Goal: Transaction & Acquisition: Purchase product/service

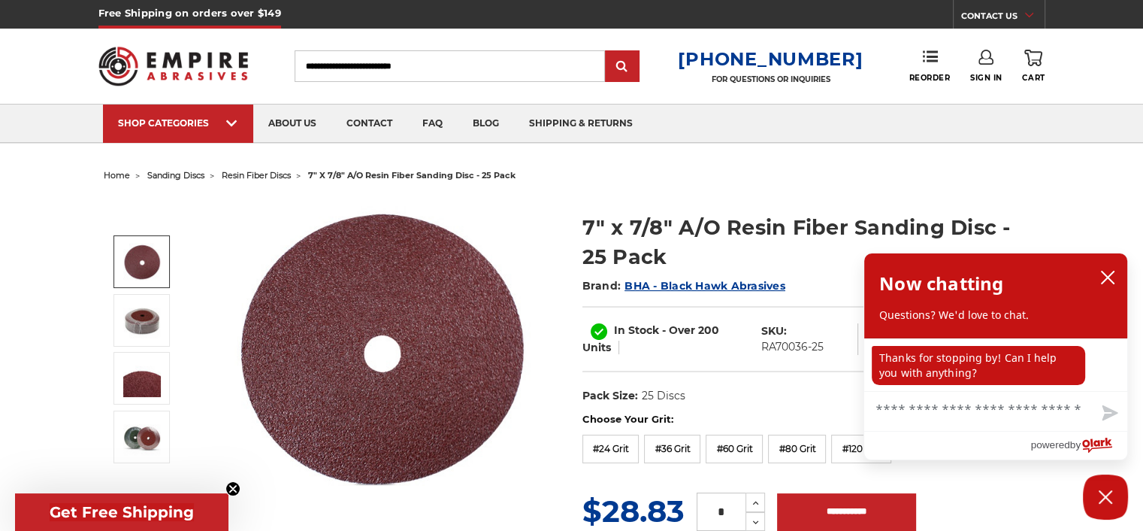
click at [1112, 278] on icon "close chatbox" at bounding box center [1107, 277] width 15 height 15
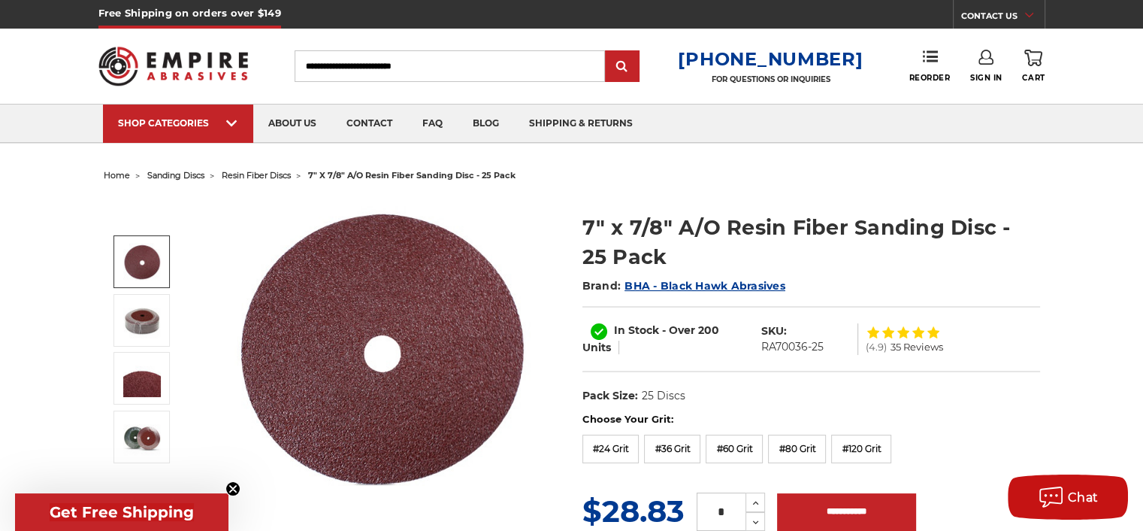
scroll to position [75, 0]
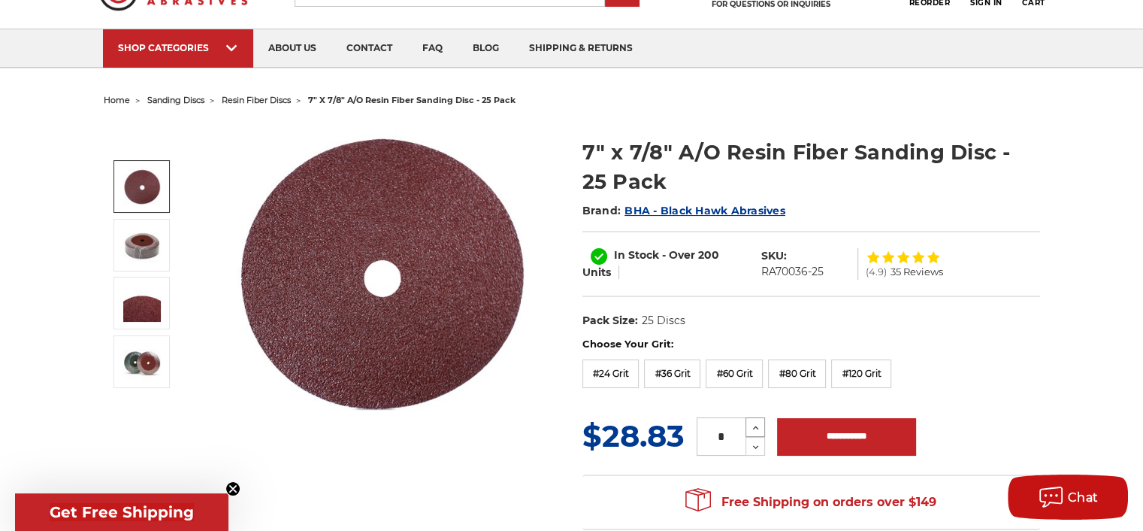
click at [755, 422] on icon at bounding box center [755, 428] width 11 height 14
type input "*"
click at [842, 430] on input "**********" at bounding box center [846, 437] width 139 height 38
type input "**********"
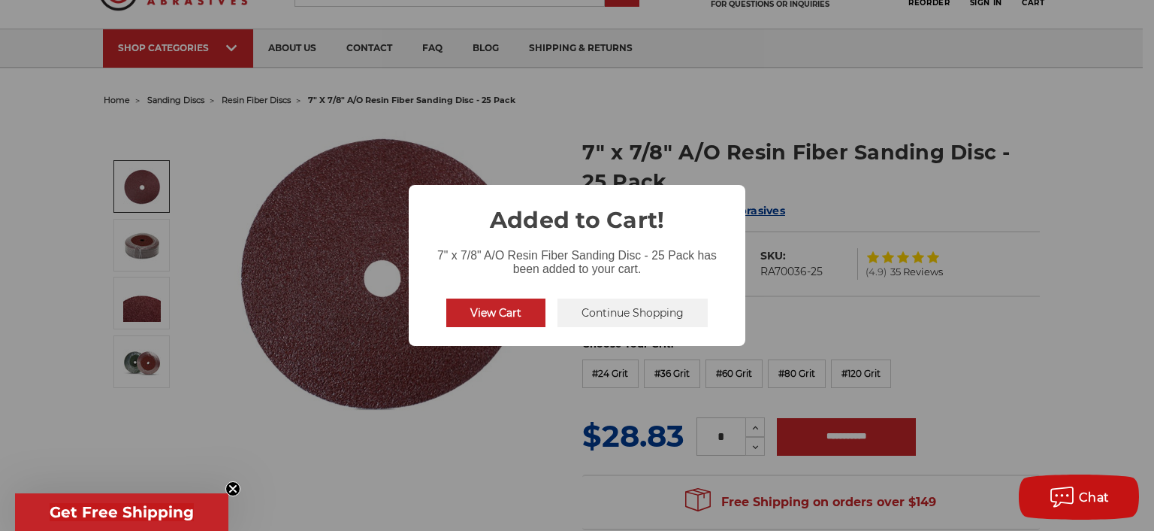
click at [641, 323] on button "Continue Shopping" at bounding box center [633, 312] width 150 height 29
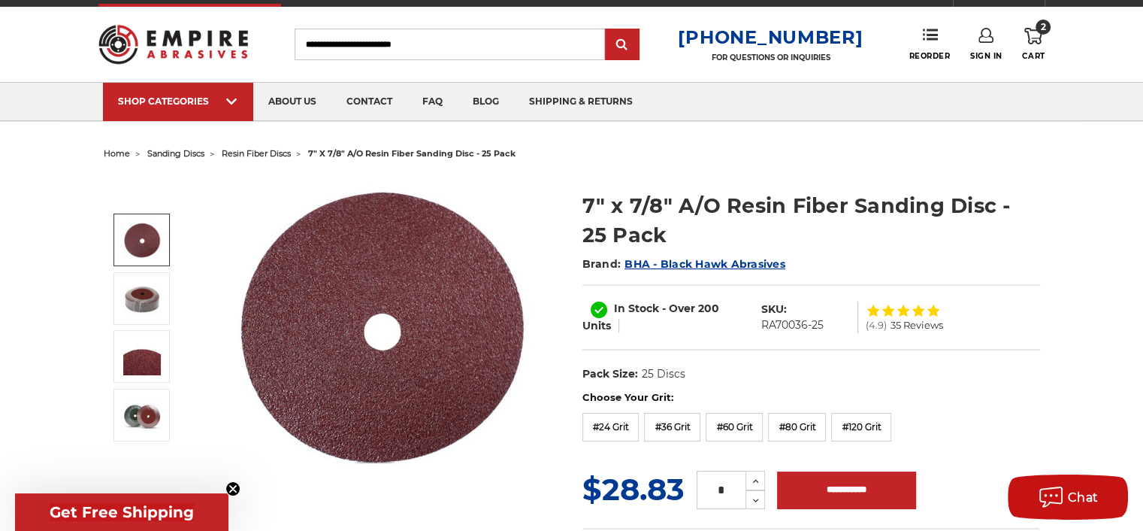
scroll to position [0, 0]
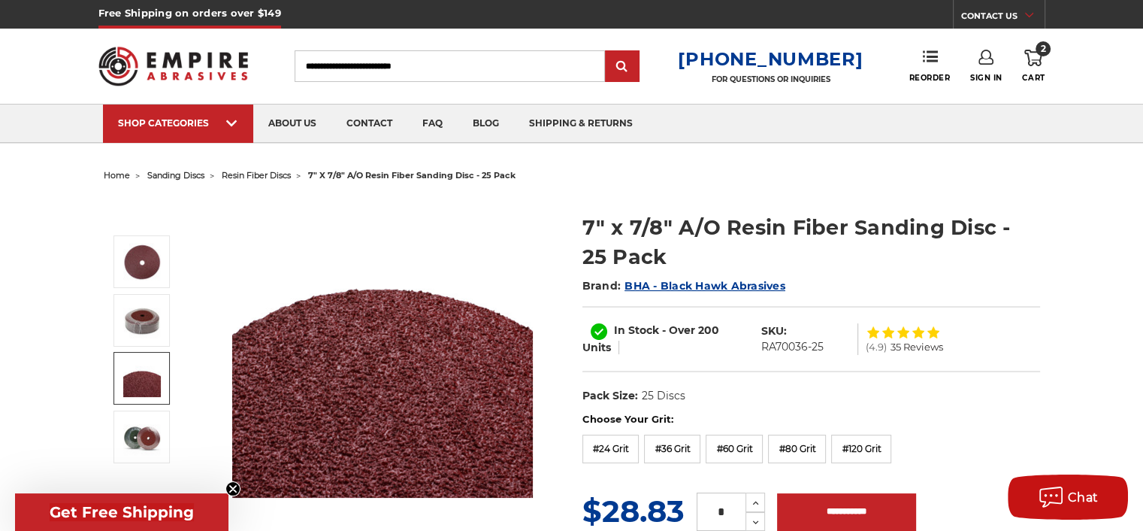
click at [986, 71] on link "Sign In" at bounding box center [986, 66] width 32 height 33
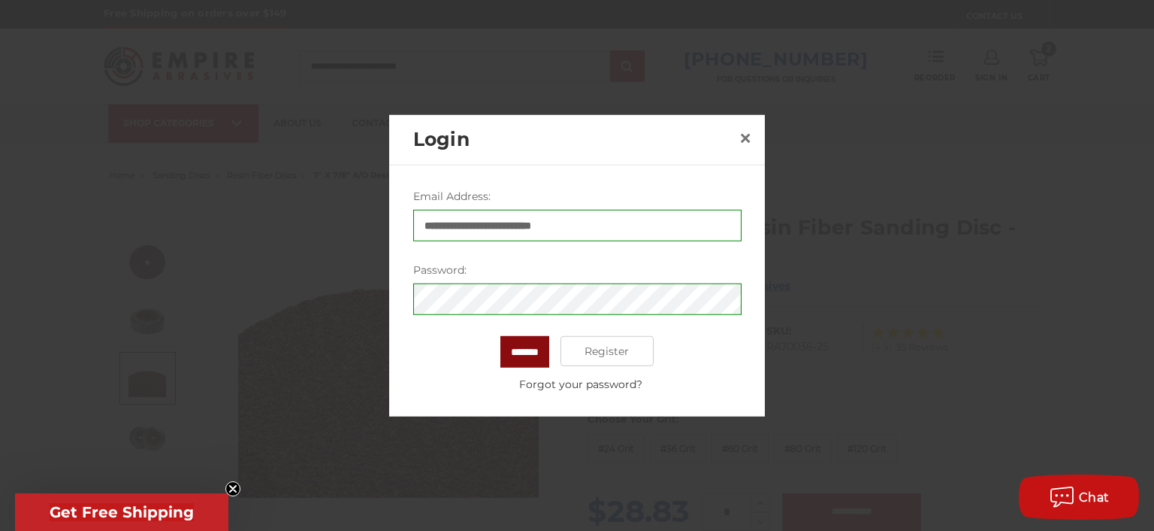
click at [526, 358] on input "*******" at bounding box center [525, 352] width 49 height 32
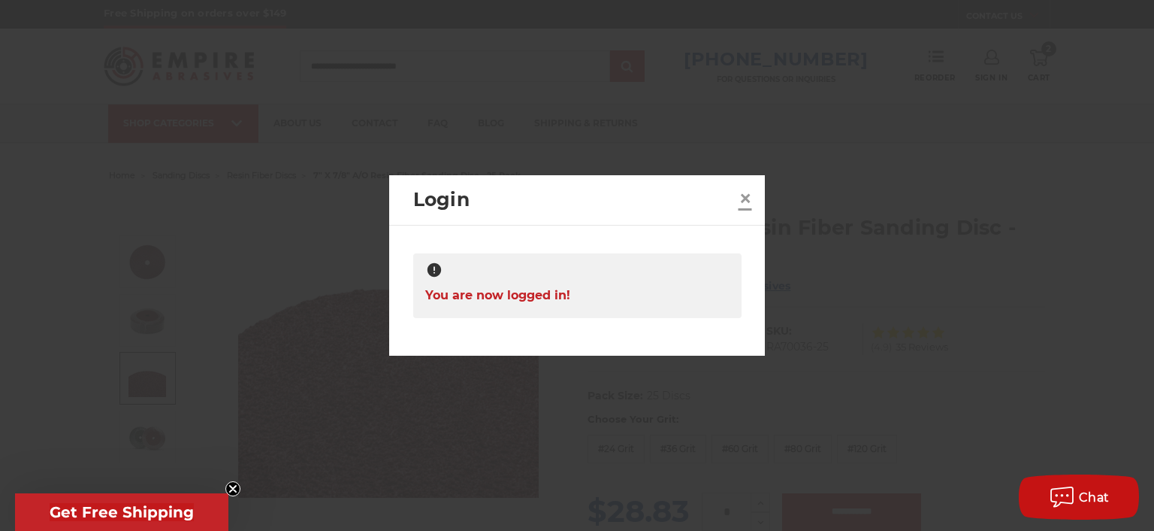
click at [740, 192] on span "×" at bounding box center [746, 197] width 14 height 29
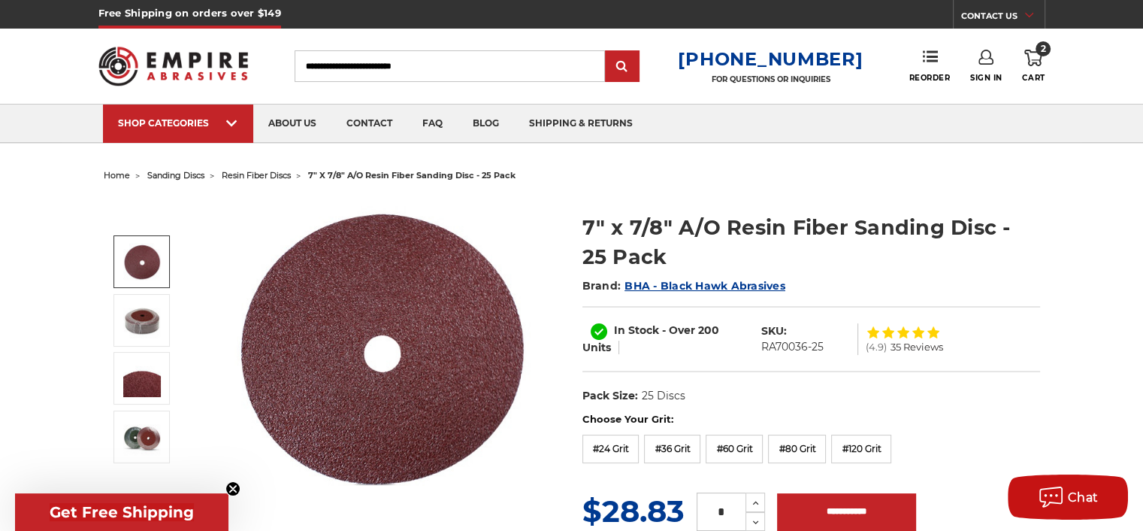
click at [1033, 62] on use at bounding box center [1033, 58] width 18 height 17
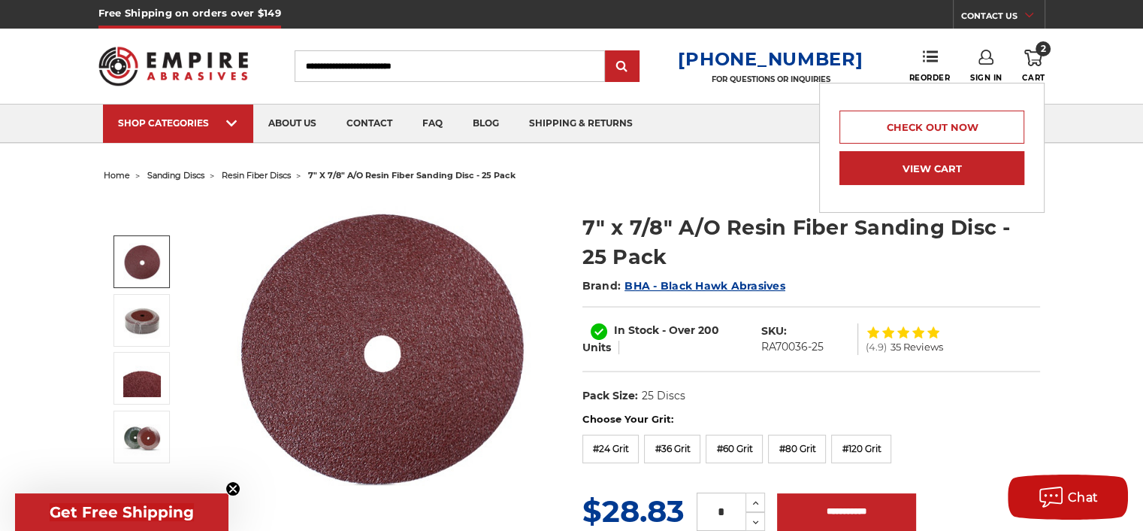
click at [994, 166] on link "View Cart" at bounding box center [931, 168] width 185 height 34
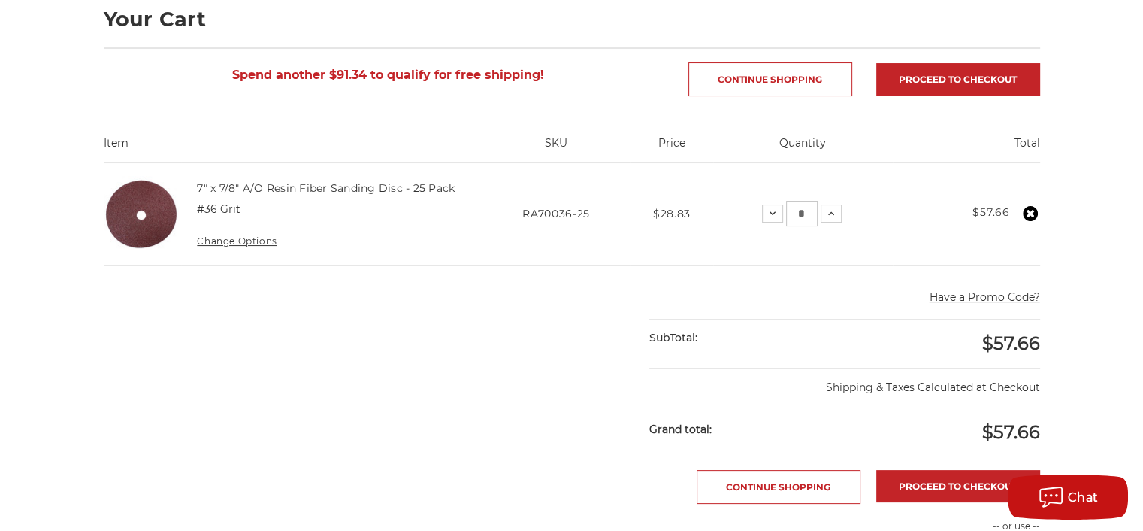
scroll to position [376, 0]
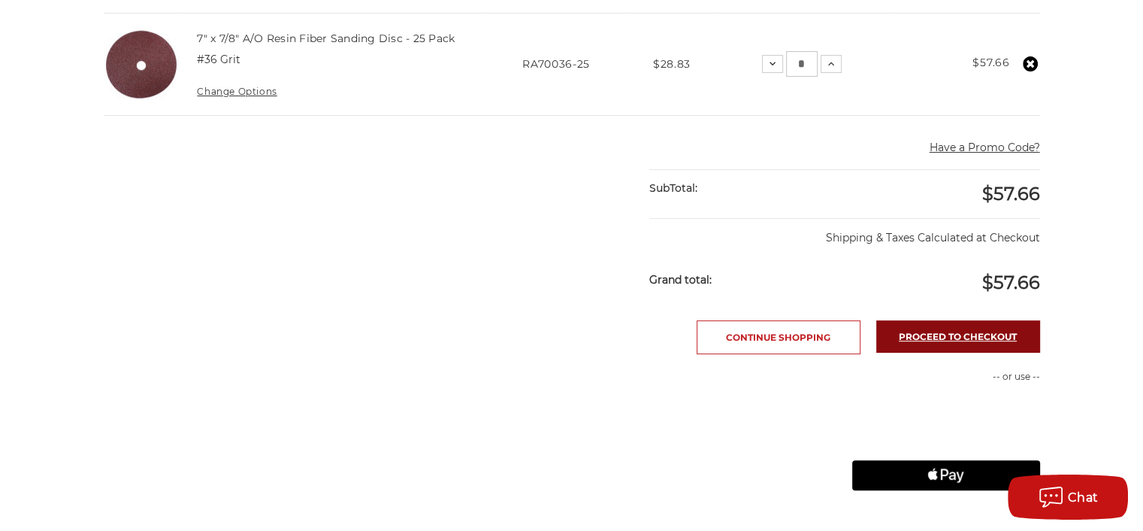
click at [966, 331] on link "Proceed to checkout" at bounding box center [958, 336] width 164 height 32
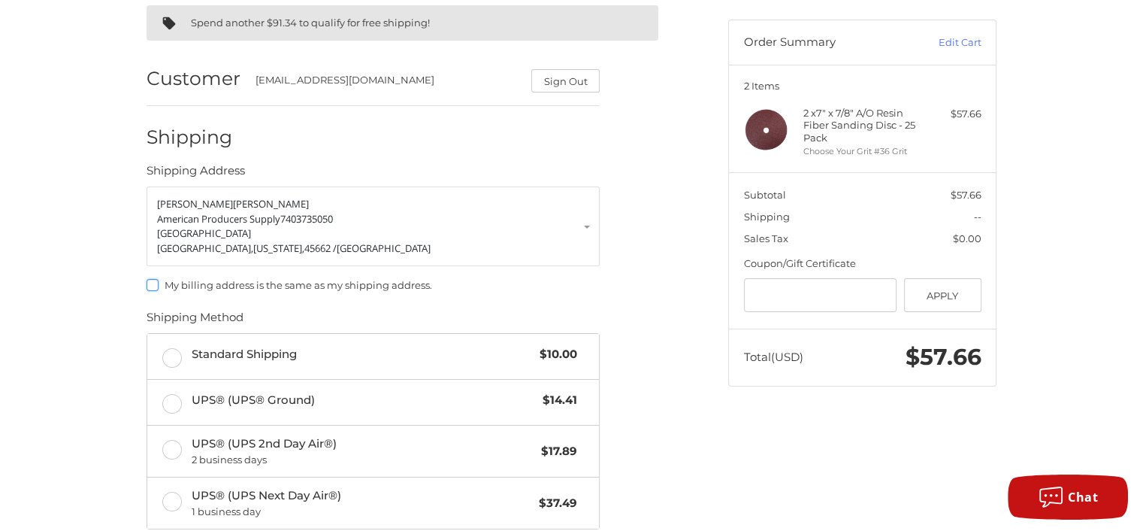
scroll to position [162, 0]
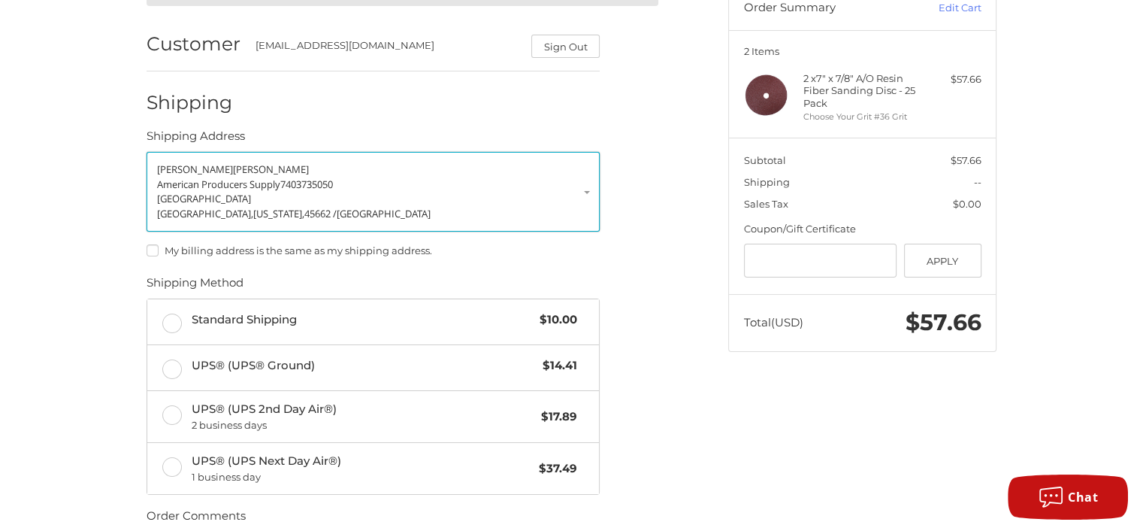
click at [585, 192] on link "Andy Athey American Producers Supply 7403735050 1763 10th Street Portsmouth, Oh…" at bounding box center [373, 192] width 453 height 80
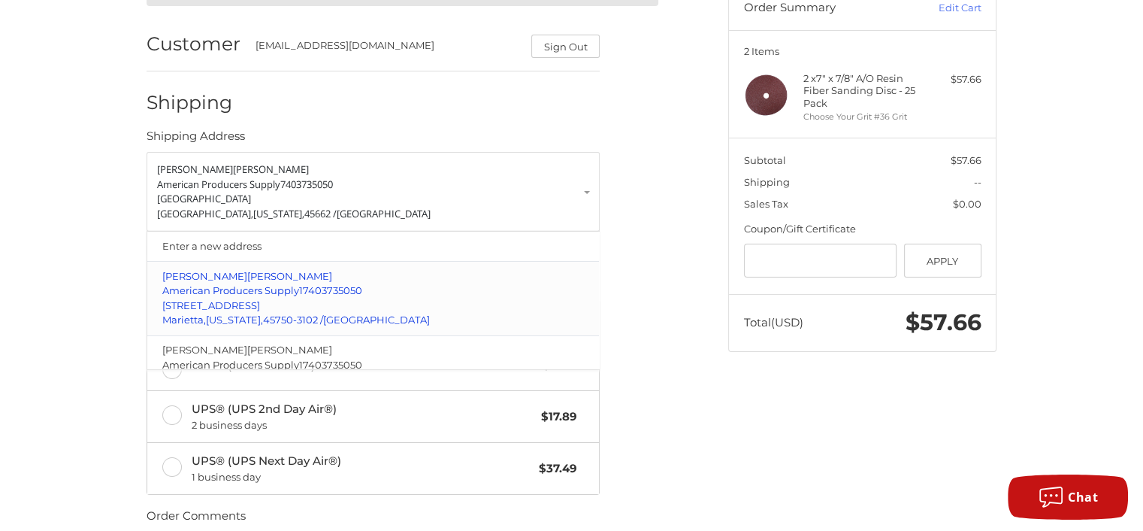
click at [278, 291] on span "American Producers Supply" at bounding box center [230, 290] width 137 height 12
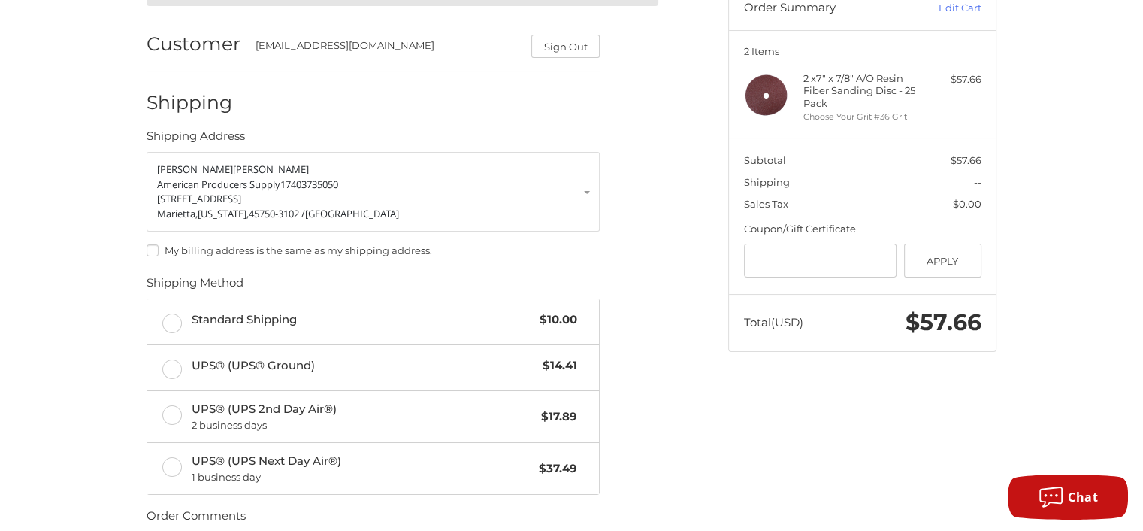
scroll to position [237, 0]
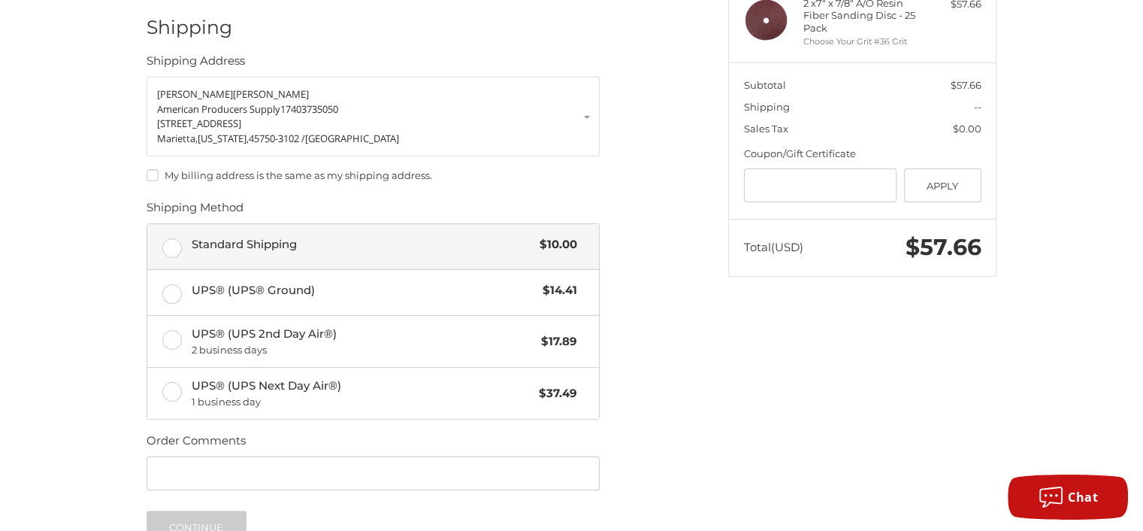
click at [175, 249] on label "Standard Shipping $10.00" at bounding box center [373, 246] width 452 height 45
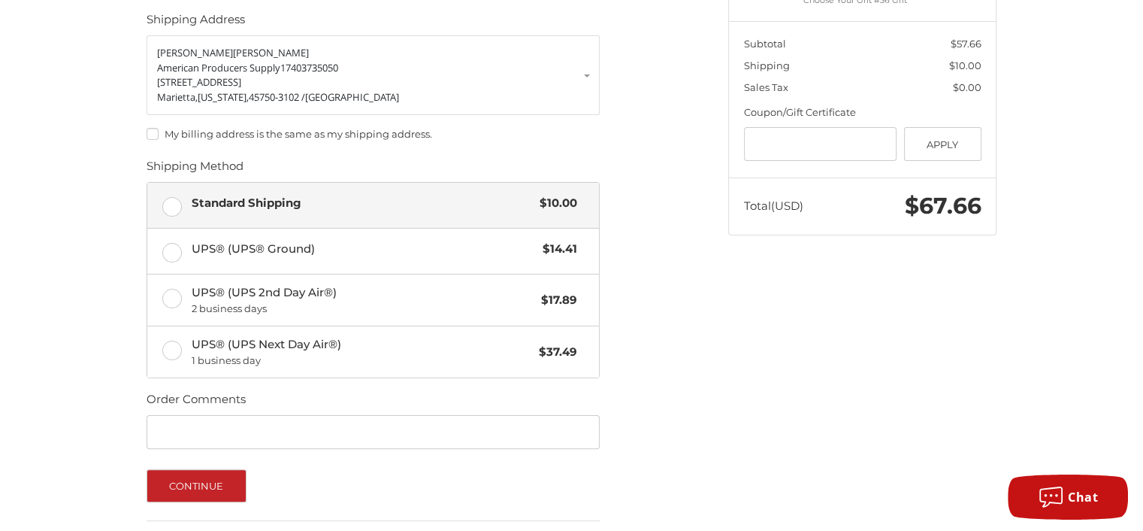
scroll to position [313, 0]
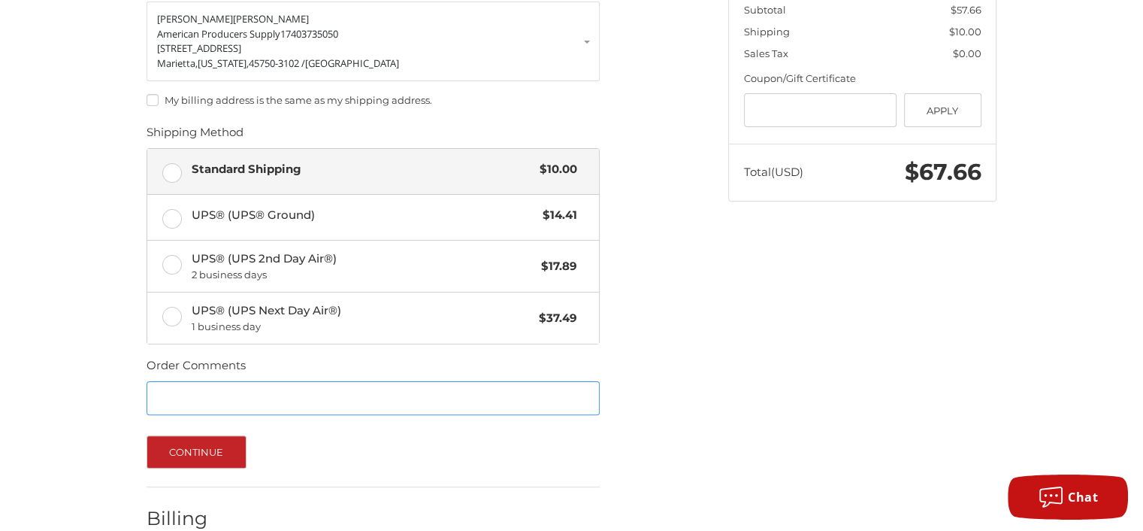
click at [219, 393] on input "Order Comments" at bounding box center [373, 398] width 453 height 34
click at [175, 405] on input "Order Comments" at bounding box center [373, 398] width 453 height 34
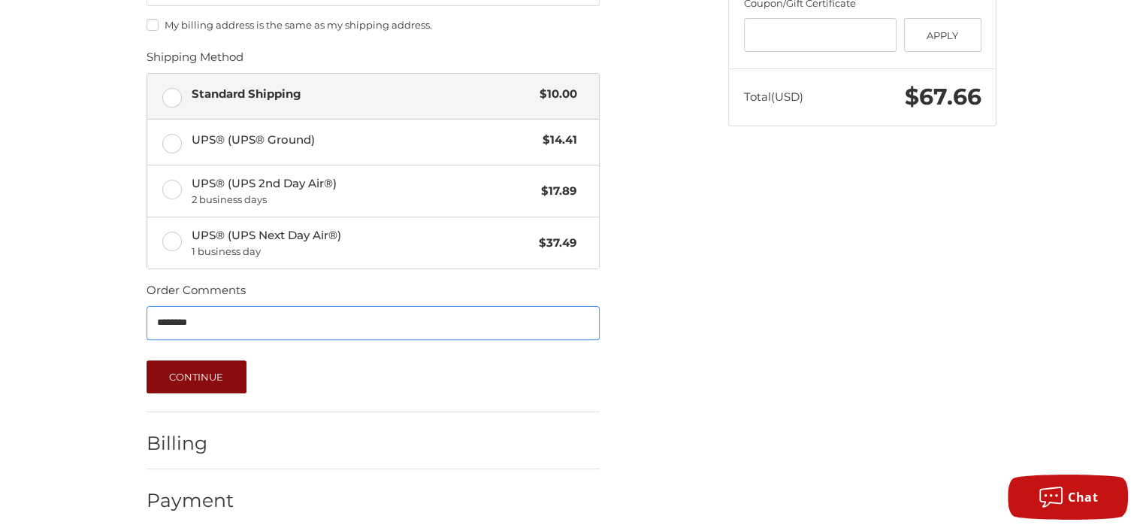
type input "********"
click at [209, 376] on button "Continue" at bounding box center [197, 376] width 100 height 33
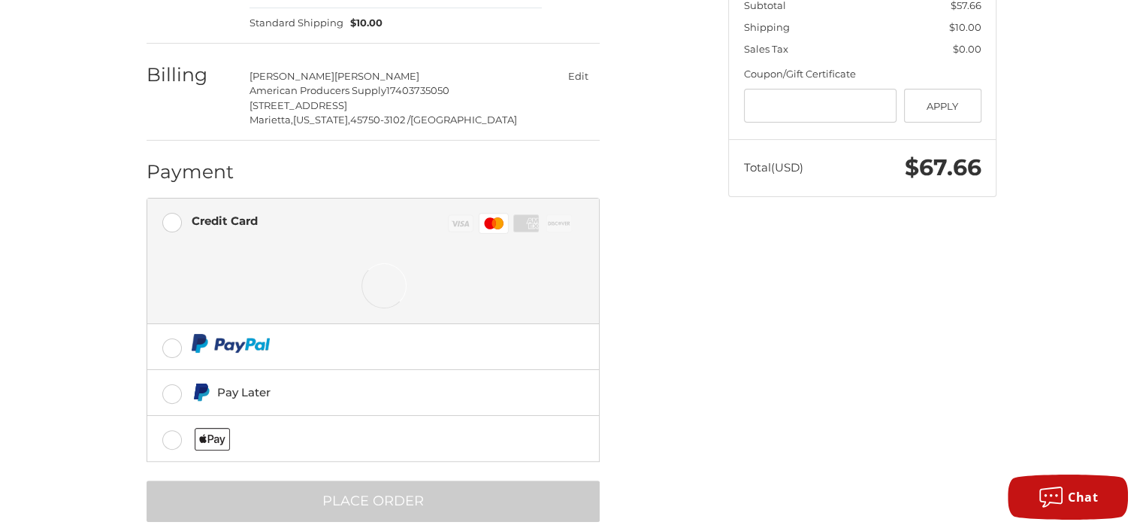
scroll to position [340, 0]
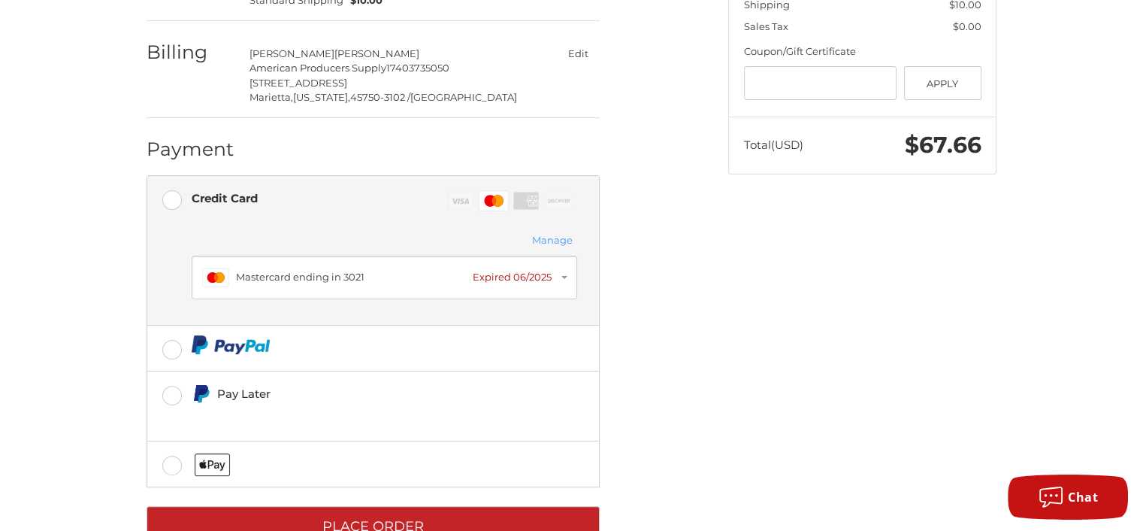
click at [563, 242] on button "Manage" at bounding box center [553, 240] width 50 height 17
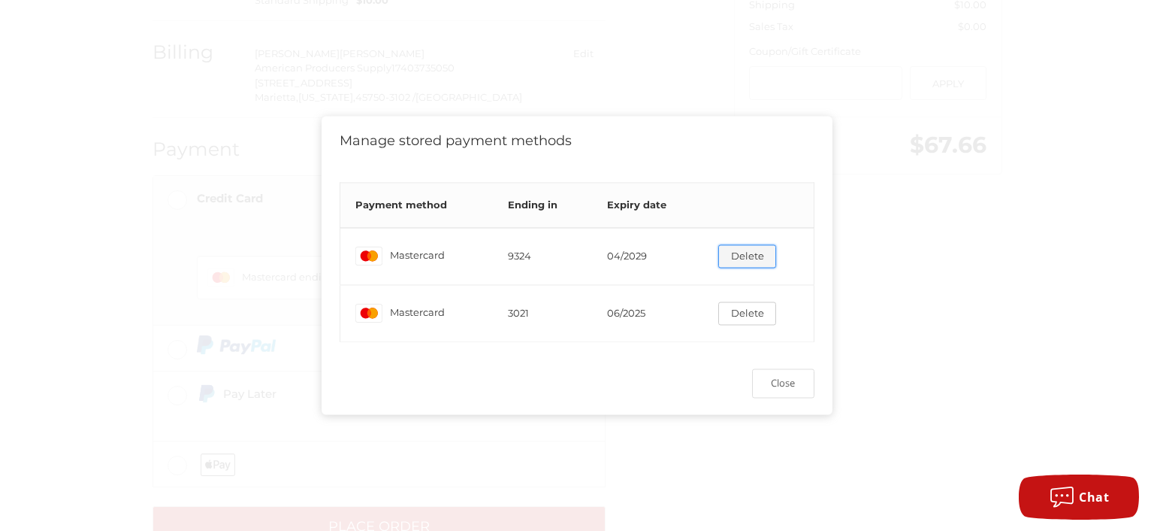
click at [746, 255] on button "Delete" at bounding box center [747, 255] width 58 height 23
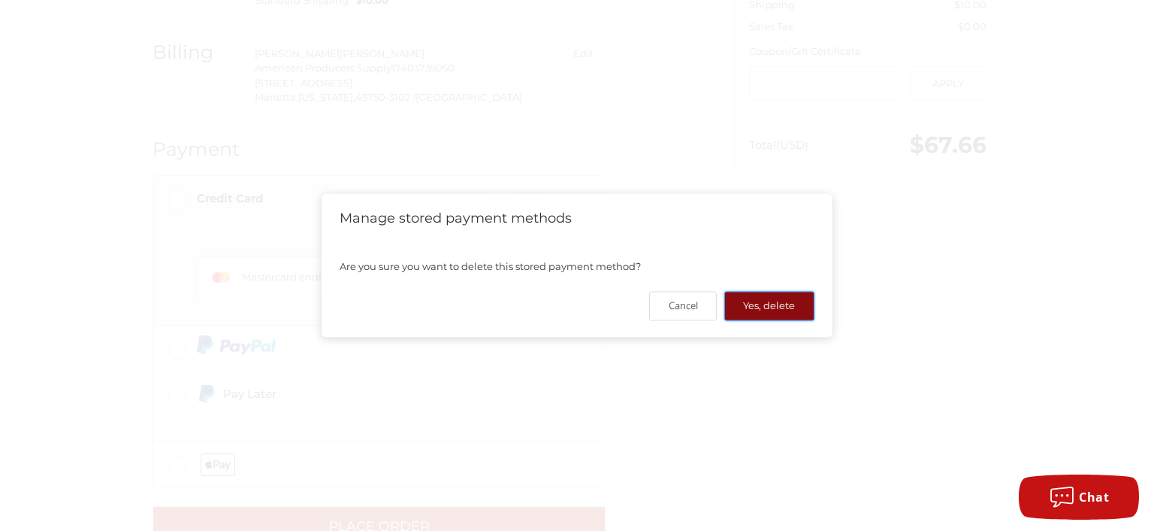
click at [763, 301] on button "Yes, delete" at bounding box center [769, 305] width 90 height 29
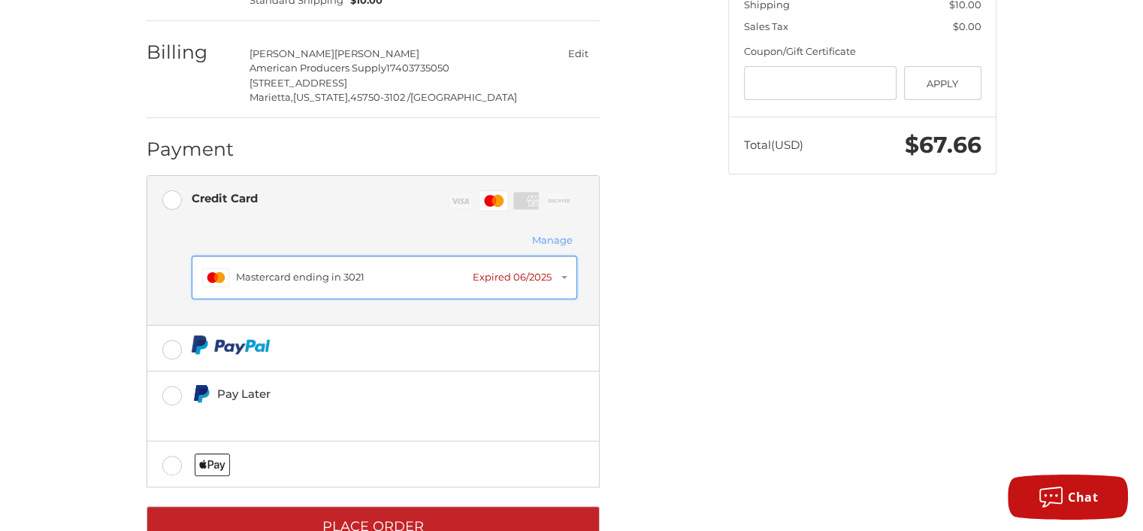
click at [571, 277] on button "Master Mastercard ending in 3021 Expired 06/2025" at bounding box center [385, 278] width 386 height 44
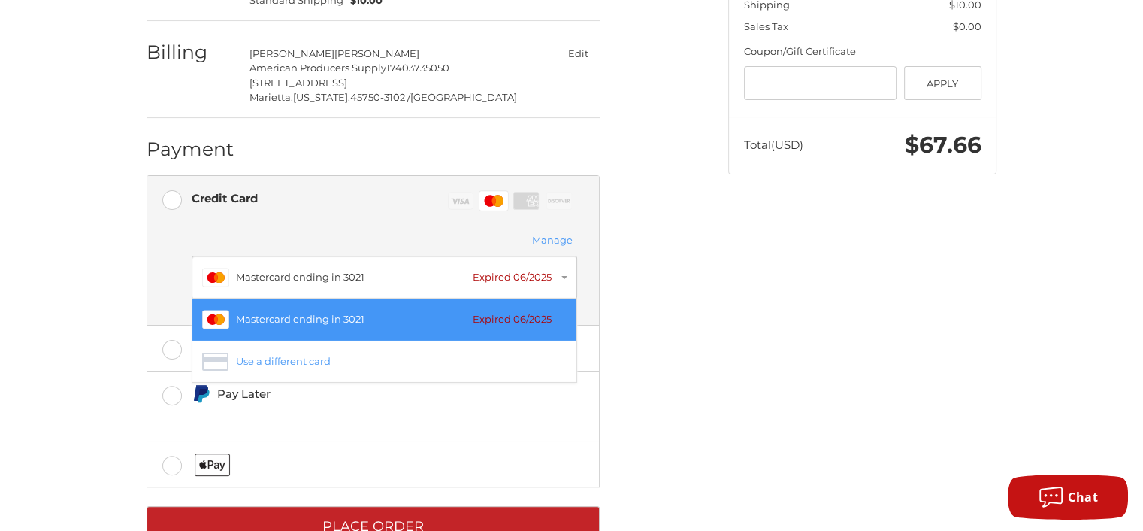
click at [564, 240] on button "Manage" at bounding box center [553, 240] width 50 height 17
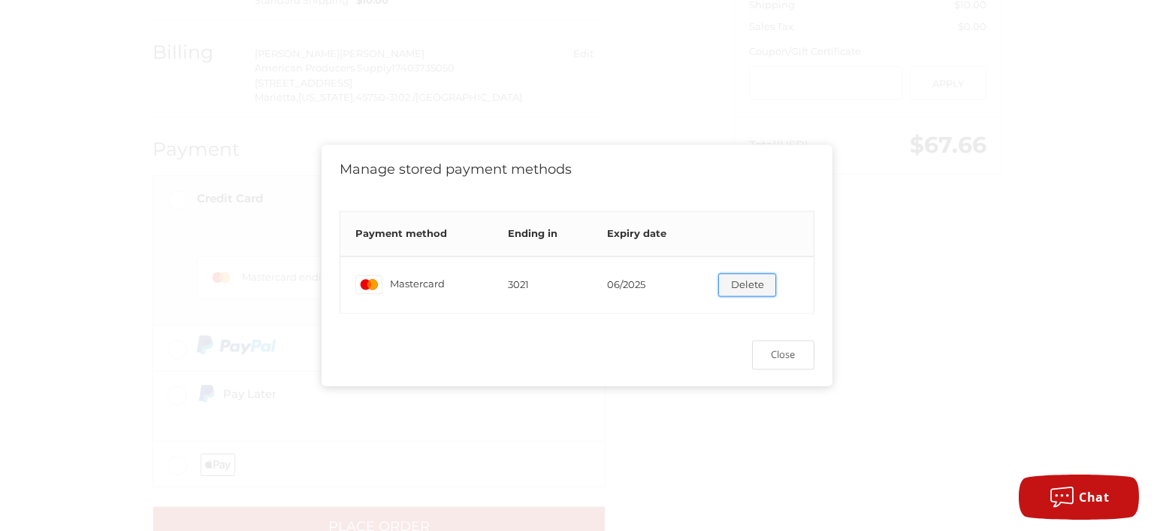
click at [724, 283] on button "Delete" at bounding box center [747, 284] width 58 height 23
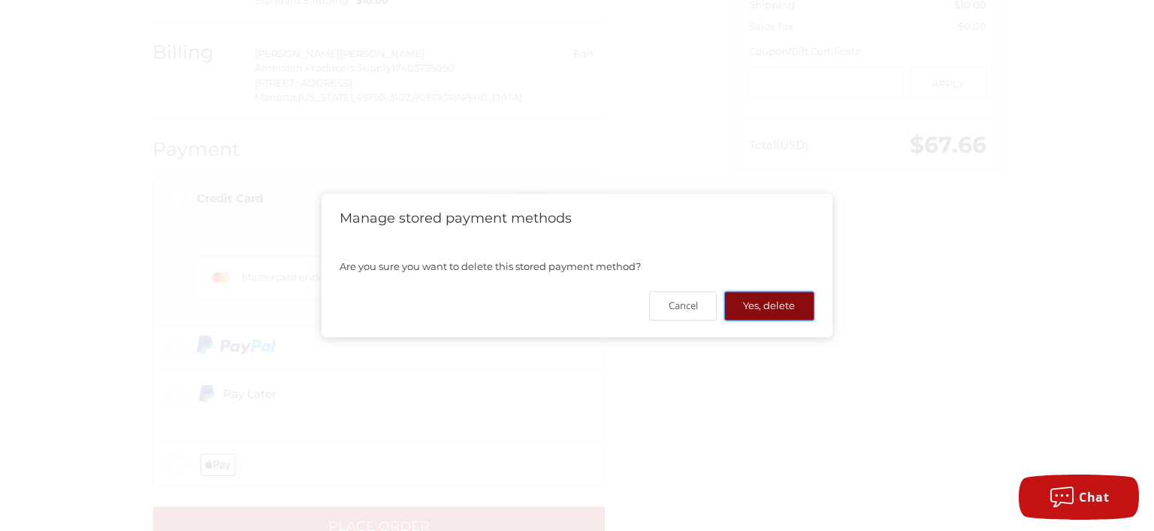
click at [747, 310] on button "Yes, delete" at bounding box center [769, 305] width 90 height 29
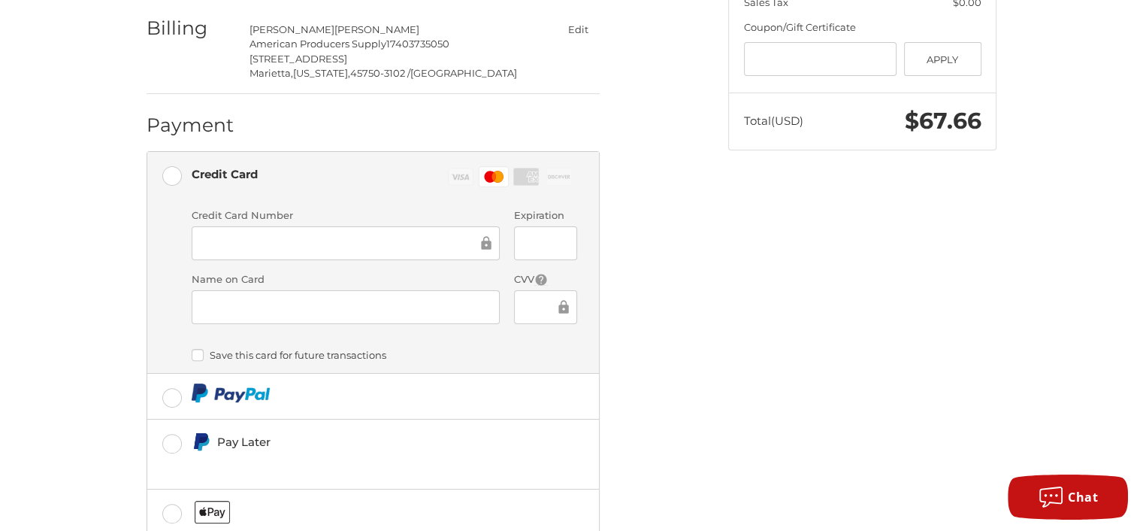
scroll to position [460, 0]
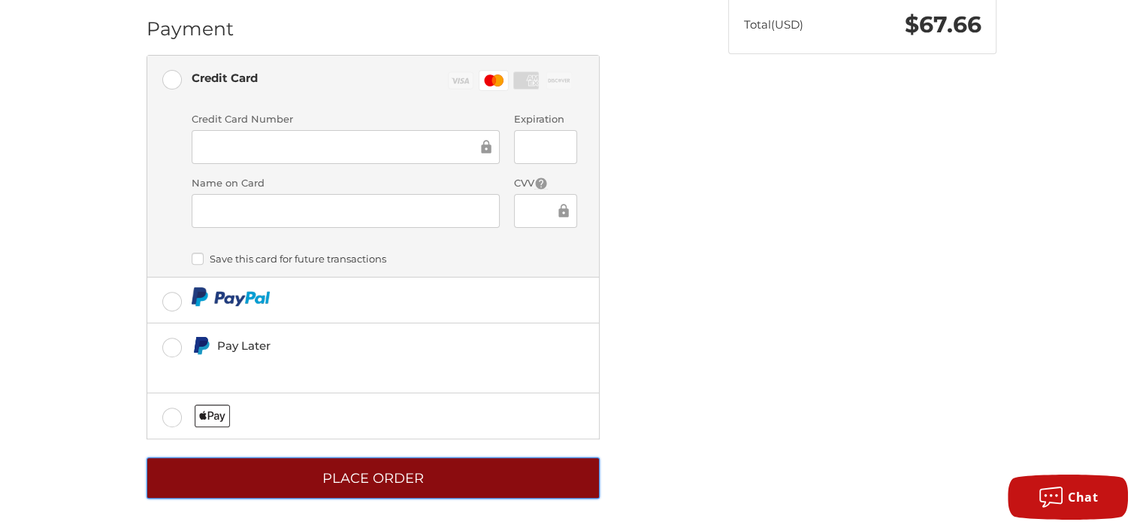
click at [567, 470] on button "Place Order" at bounding box center [373, 477] width 453 height 41
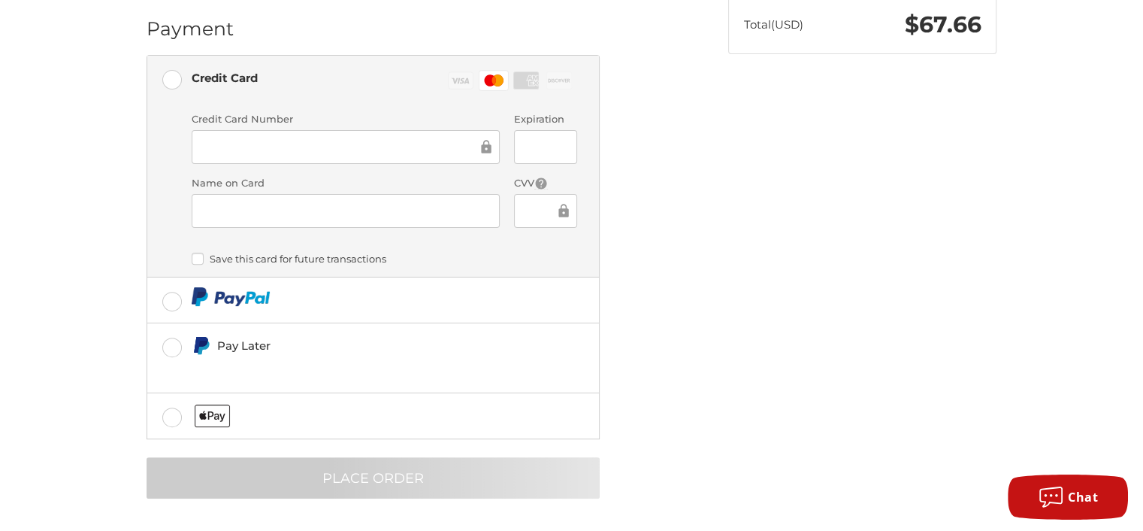
scroll to position [6, 0]
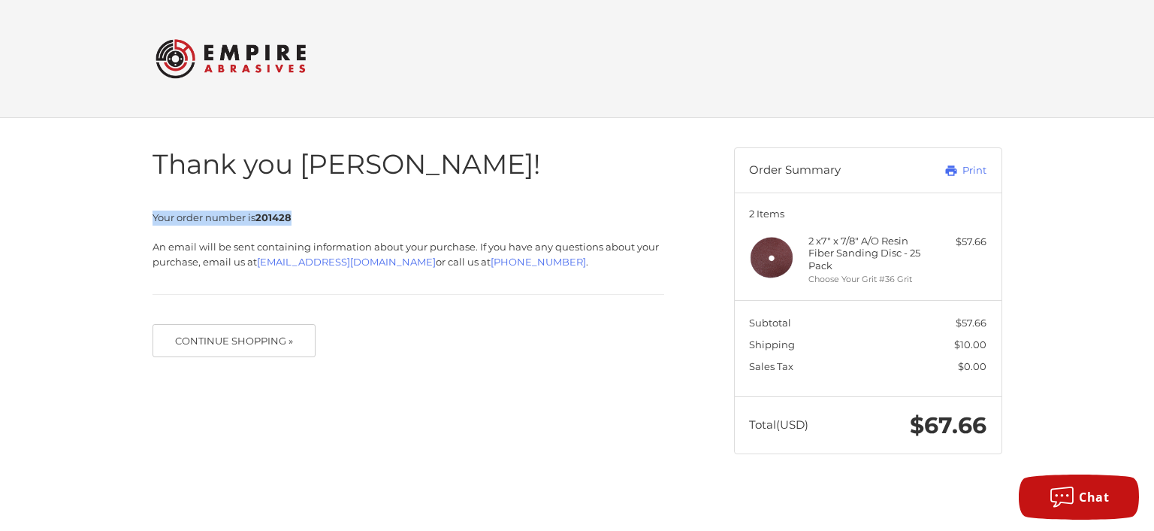
drag, startPoint x: 143, startPoint y: 210, endPoint x: 295, endPoint y: 221, distance: 152.2
click at [295, 221] on div "Thank you Jenny! Your order number is 201428 An email will be sent containing i…" at bounding box center [432, 244] width 582 height 253
copy span "Your order number is 201428"
click at [485, 387] on div "Thank you Jenny! Your order number is 201428 An email will be sent containing i…" at bounding box center [577, 300] width 902 height 365
click at [961, 165] on link "Print" at bounding box center [949, 170] width 74 height 15
